Goal: Use online tool/utility: Utilize a website feature to perform a specific function

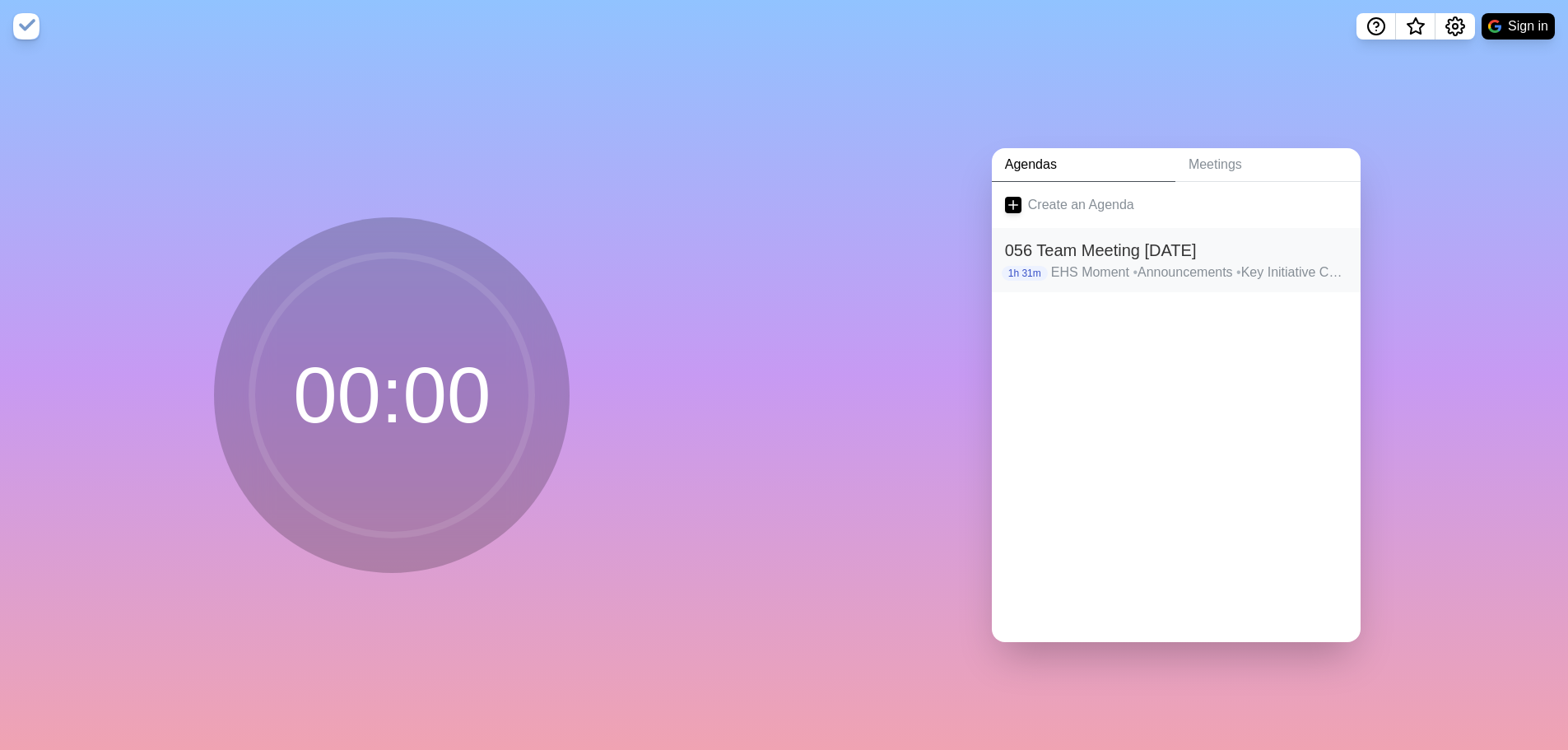
click at [1086, 242] on h2 "056 Team Meeting [DATE]" at bounding box center [1176, 250] width 343 height 25
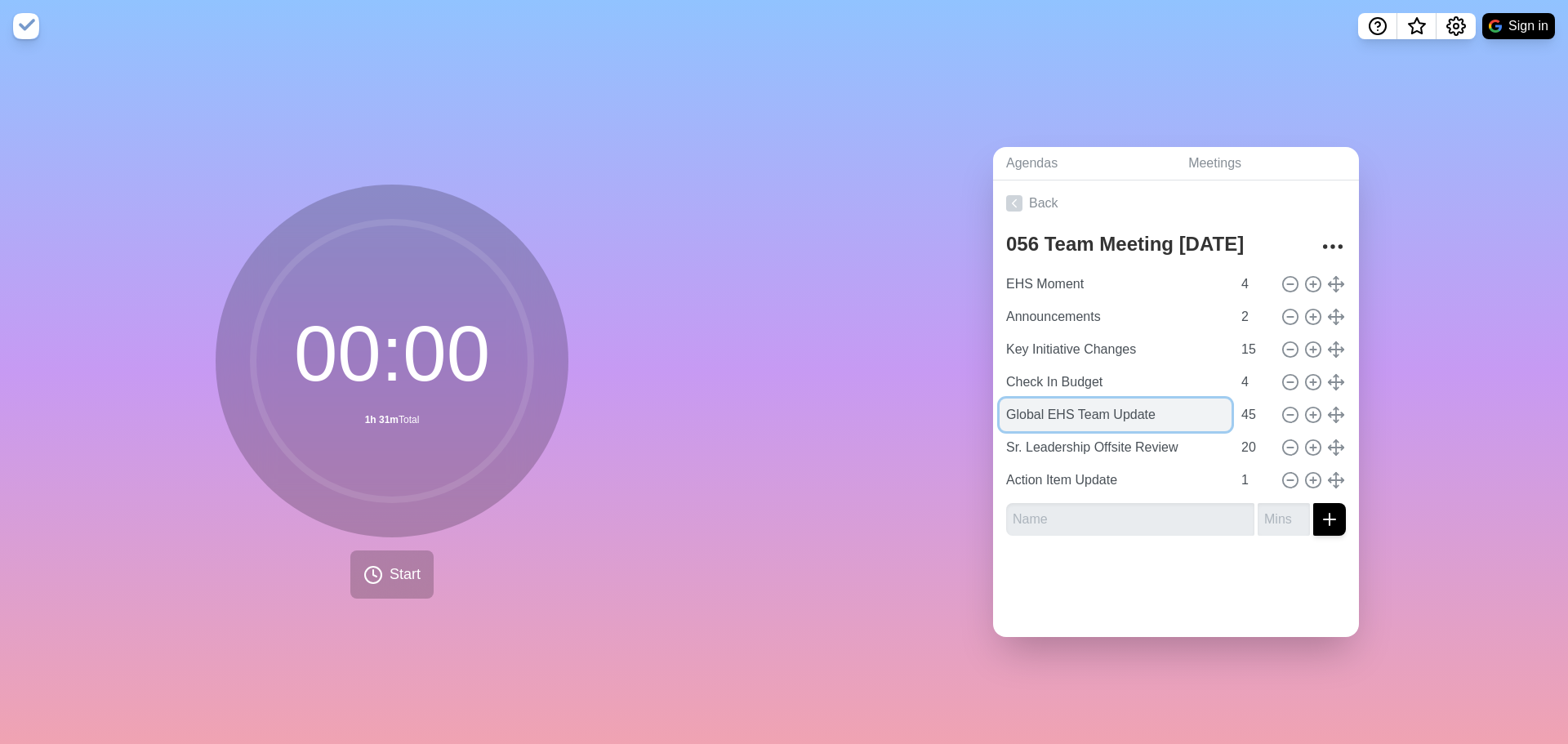
click at [1083, 415] on input "Global EHS Team Update" at bounding box center [1115, 415] width 232 height 33
click at [1310, 415] on line at bounding box center [1312, 415] width 6 height 0
type input "Global EHS Team Update"
type input "45"
type input "Sr. Leadership Offsite Review"
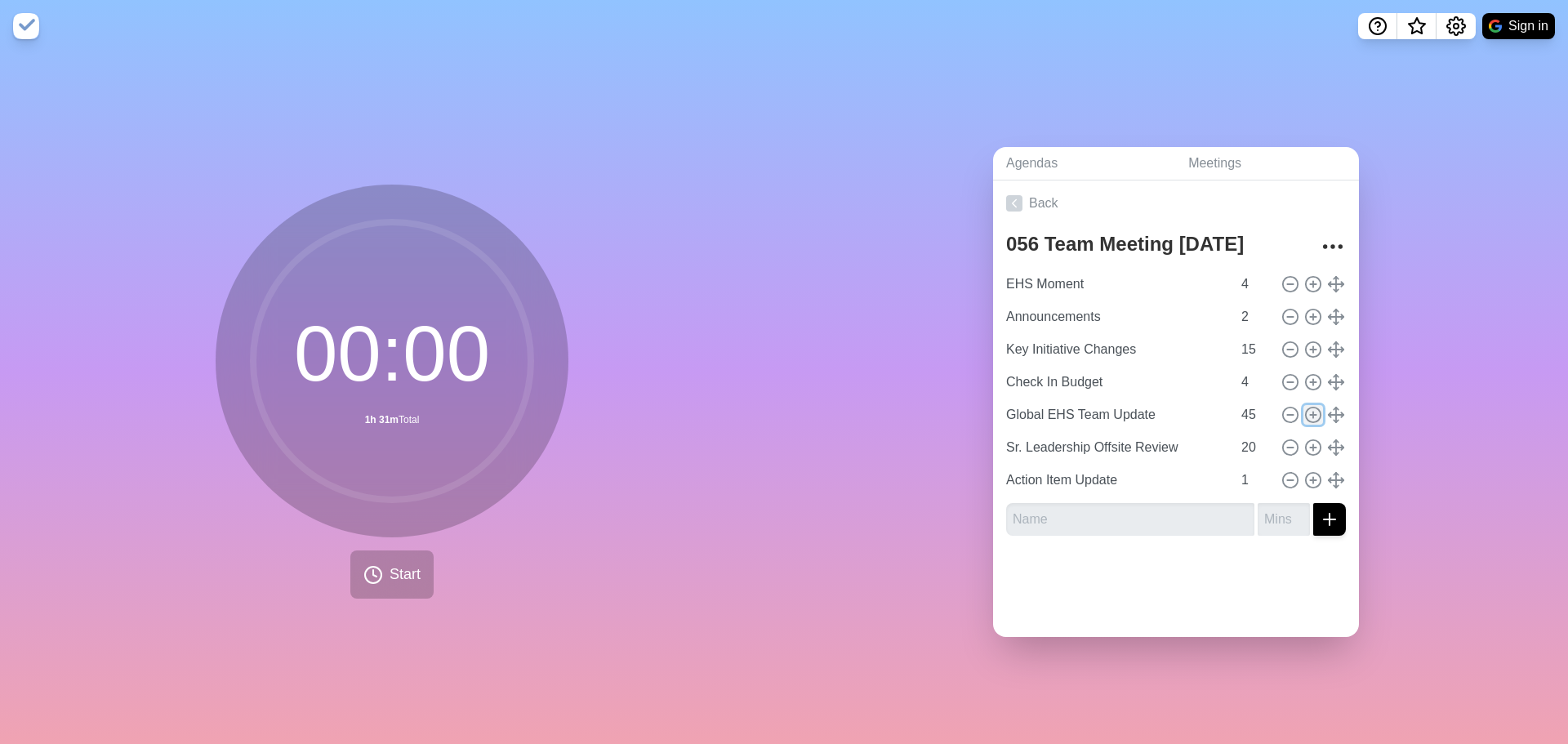
type input "20"
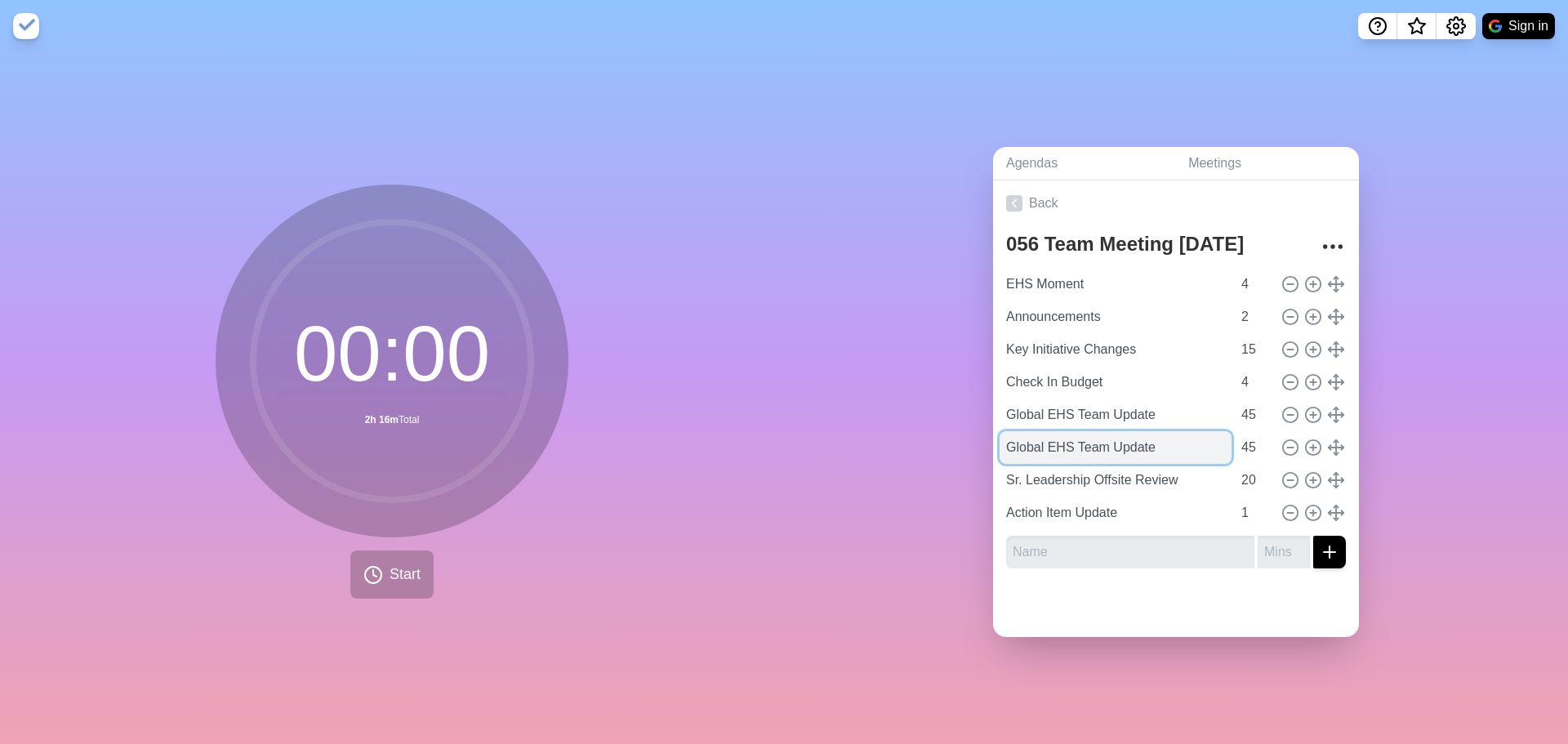
click at [1046, 455] on input "Global EHS Team Update" at bounding box center [1115, 448] width 232 height 33
type textarea "EHS"
click at [1046, 455] on input "Global EHS Team Update" at bounding box center [1115, 448] width 232 height 33
click at [1023, 451] on input "Global EHS Team Update" at bounding box center [1115, 448] width 232 height 33
click at [1023, 450] on input "Global EHS Team Update" at bounding box center [1115, 448] width 232 height 33
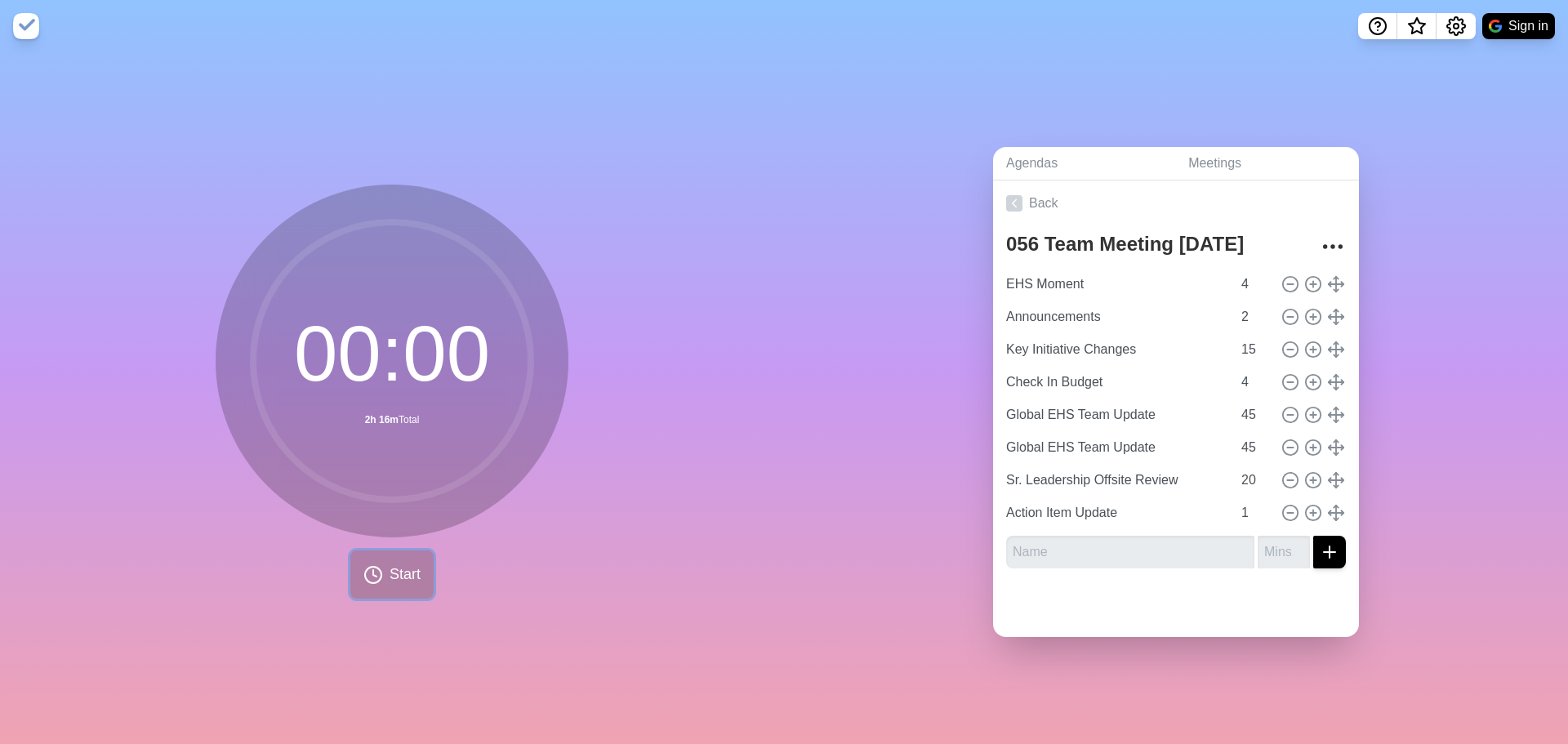
click at [395, 570] on span "Start" at bounding box center [405, 575] width 31 height 22
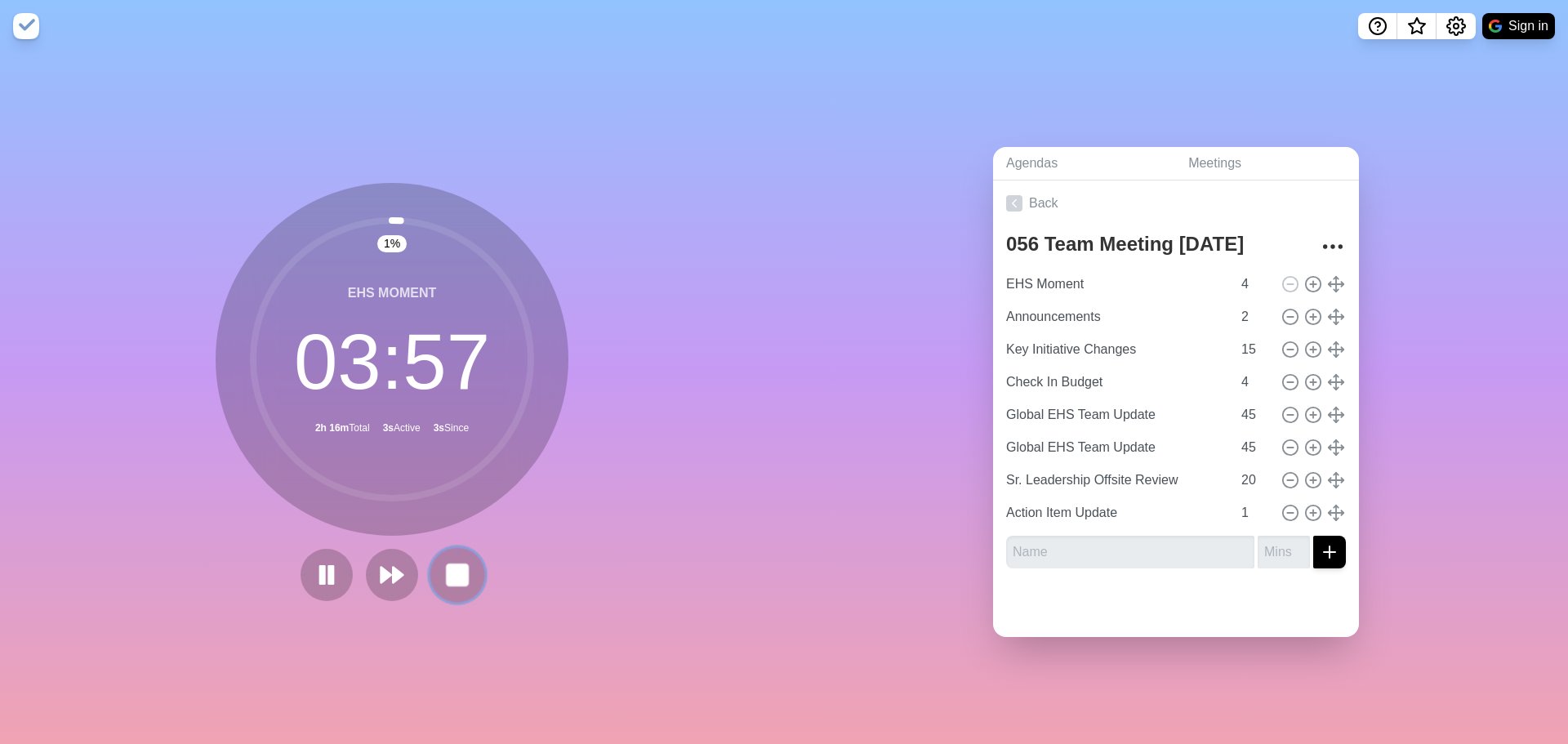
click at [452, 568] on rect at bounding box center [457, 575] width 20 height 20
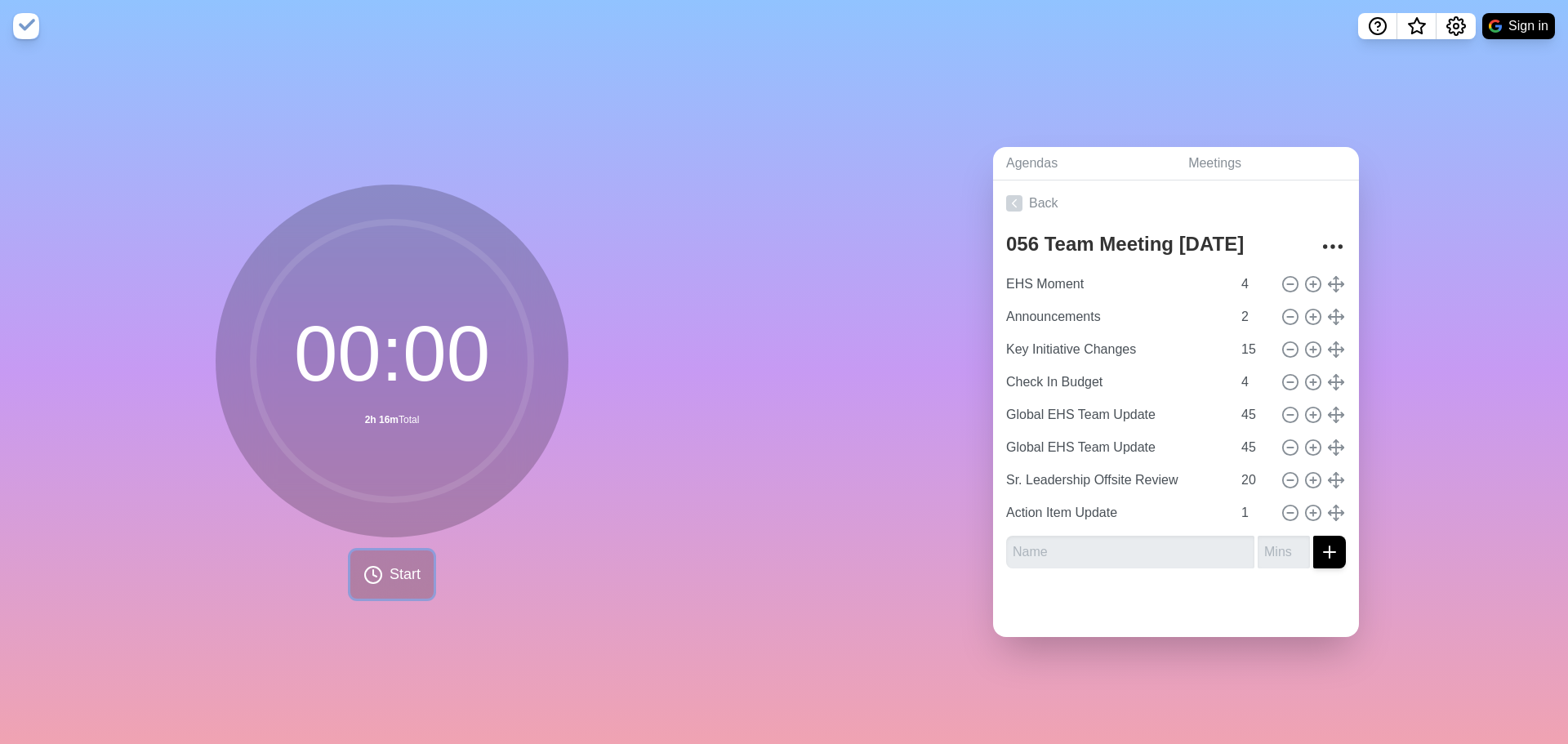
click at [399, 566] on span "Start" at bounding box center [405, 575] width 31 height 22
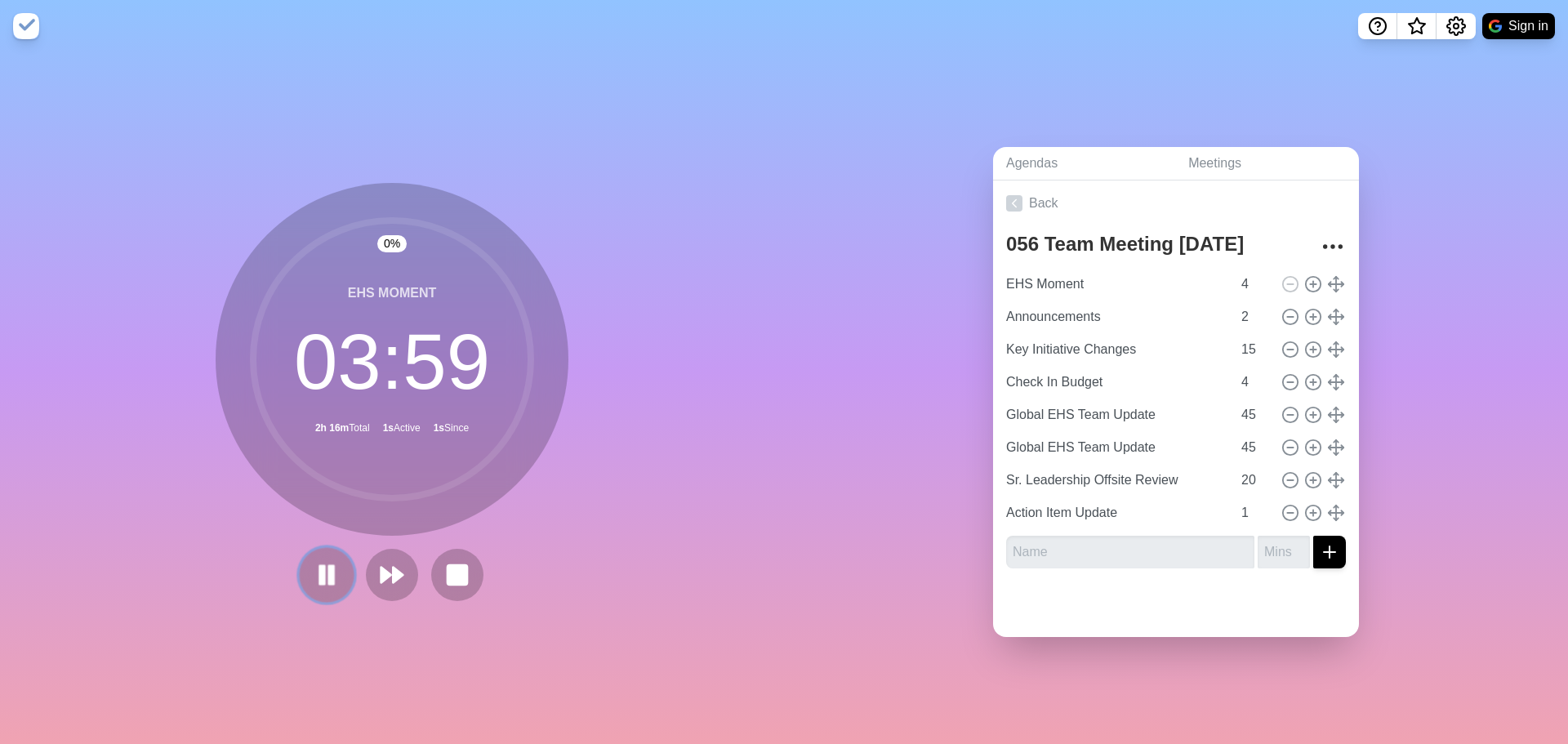
click at [320, 569] on icon at bounding box center [326, 575] width 28 height 28
drag, startPoint x: 490, startPoint y: 173, endPoint x: 515, endPoint y: 162, distance: 27.3
click at [506, 168] on div "0 % EHS Moment 03 : 59 2h 16m Total 1s Active 1h 13m Since" at bounding box center [392, 398] width 784 height 692
